Goal: Book appointment/travel/reservation

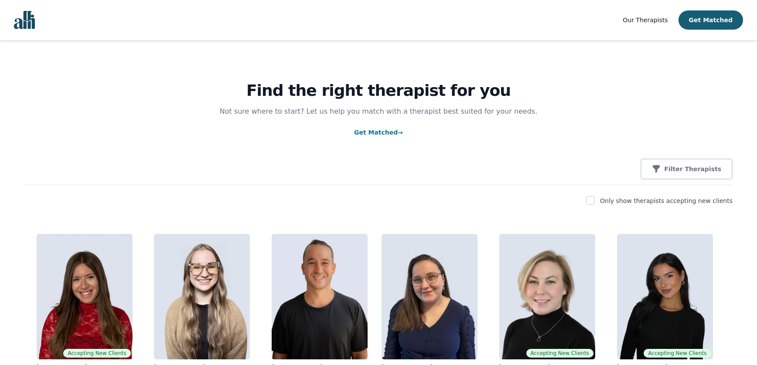
click at [31, 27] on img "Global" at bounding box center [24, 20] width 21 height 18
click at [645, 18] on span "Our Therapists" at bounding box center [645, 20] width 45 height 7
click at [385, 133] on link "Get Matched →" at bounding box center [378, 132] width 49 height 7
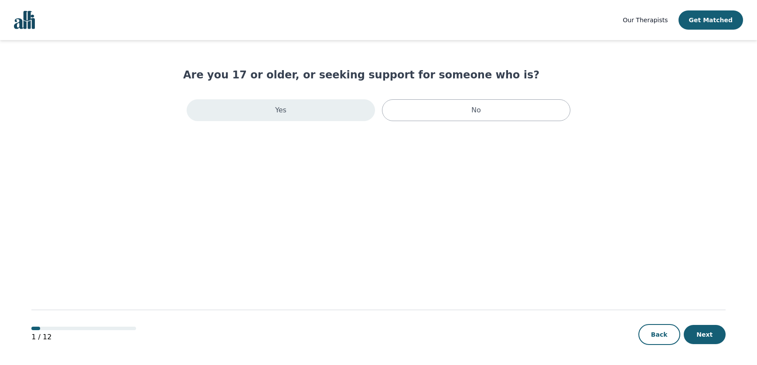
click at [347, 118] on div "Yes" at bounding box center [281, 110] width 188 height 22
